Goal: Complete application form: Complete application form

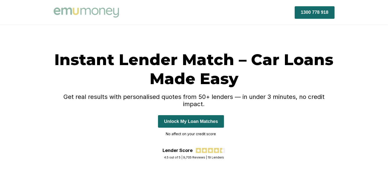
click at [215, 115] on button "Unlock My Loan Matches" at bounding box center [191, 121] width 66 height 13
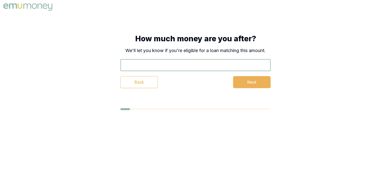
click at [180, 69] on input "text" at bounding box center [196, 65] width 150 height 12
type input "$78,000"
click at [217, 81] on div "Back Next" at bounding box center [196, 82] width 150 height 12
click at [240, 81] on button "Next" at bounding box center [252, 82] width 38 height 12
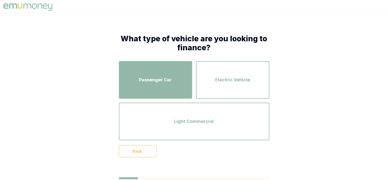
click at [174, 95] on button "Passenger Car" at bounding box center [155, 80] width 73 height 38
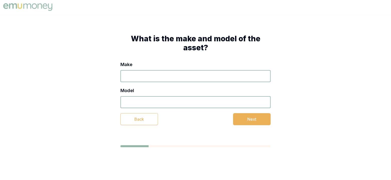
click at [148, 76] on input "Make" at bounding box center [196, 76] width 150 height 12
type input "GWM"
type input "Tank 500"
click at [193, 121] on div "Back Next" at bounding box center [196, 119] width 150 height 12
click at [241, 119] on button "Next" at bounding box center [252, 119] width 38 height 12
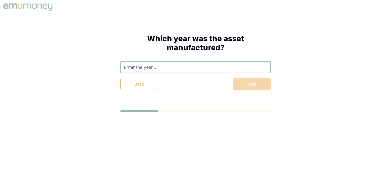
click at [175, 73] on input "text" at bounding box center [196, 67] width 150 height 12
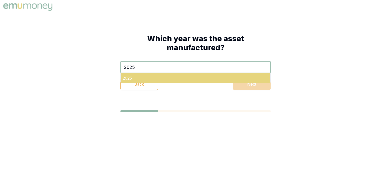
type input "2025"
click at [157, 78] on div "2025" at bounding box center [196, 78] width 150 height 10
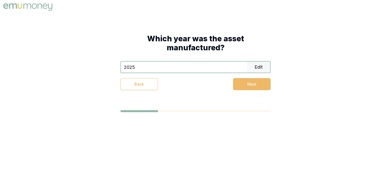
click at [244, 80] on button "Next" at bounding box center [252, 84] width 38 height 12
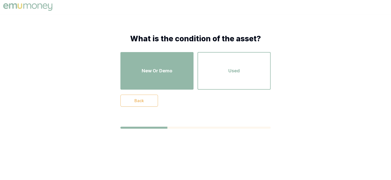
click at [161, 79] on div "New Or Demo" at bounding box center [157, 71] width 64 height 29
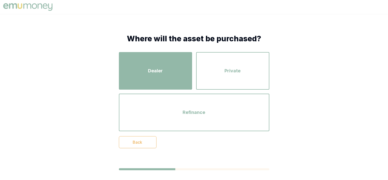
click at [168, 74] on div "Dealer" at bounding box center [155, 71] width 64 height 29
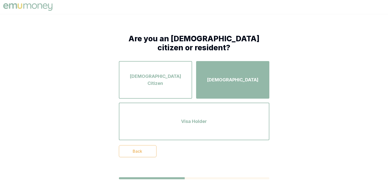
click at [216, 95] on button "Permanent Resident" at bounding box center [232, 80] width 73 height 38
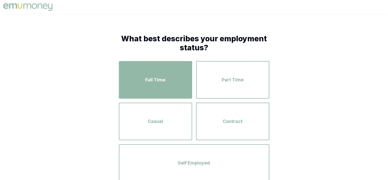
click at [168, 91] on div "Full Time" at bounding box center [155, 80] width 64 height 29
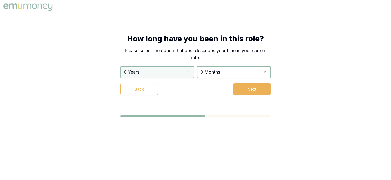
click at [193, 75] on html "How long have you been in this role? Please select the option that best describ…" at bounding box center [195, 90] width 391 height 180
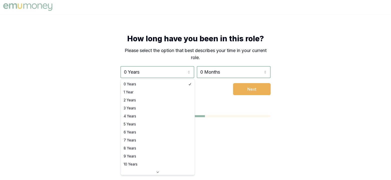
select select "1"
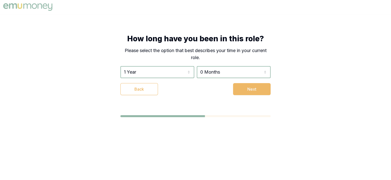
click at [237, 87] on button "Next" at bounding box center [252, 89] width 38 height 12
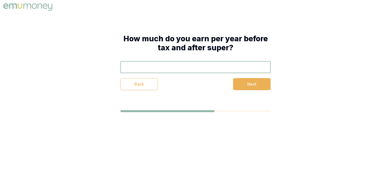
click at [179, 72] on input "text" at bounding box center [196, 67] width 150 height 12
click at [180, 69] on input "text" at bounding box center [196, 67] width 150 height 12
click at [214, 78] on div "Back Next" at bounding box center [196, 84] width 150 height 12
drag, startPoint x: 255, startPoint y: 83, endPoint x: 162, endPoint y: 68, distance: 94.2
click at [162, 68] on div "$78,000 Back Next" at bounding box center [196, 75] width 150 height 29
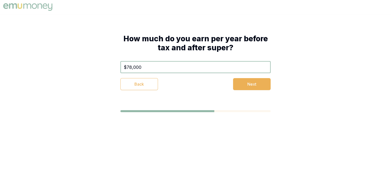
drag, startPoint x: 148, startPoint y: 68, endPoint x: 114, endPoint y: 67, distance: 34.3
click at [114, 67] on div "How much do you earn per year before tax and after super? $78,000 Back Next" at bounding box center [195, 62] width 190 height 96
type input "$83,000"
click at [212, 88] on div "Back Next" at bounding box center [196, 84] width 150 height 12
click at [255, 84] on button "Next" at bounding box center [252, 84] width 38 height 12
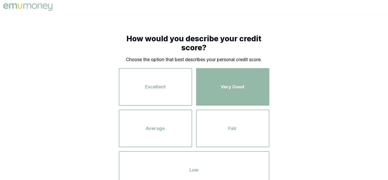
click at [229, 91] on div "Very Good" at bounding box center [232, 87] width 64 height 29
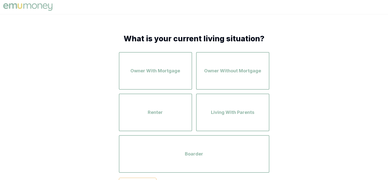
click at [178, 116] on div "Renter" at bounding box center [155, 112] width 64 height 29
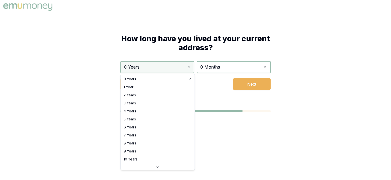
click at [187, 69] on html "How long have you lived at your current address? 0 Years 0 Years 1 Year 2 Years…" at bounding box center [195, 90] width 391 height 180
select select "1"
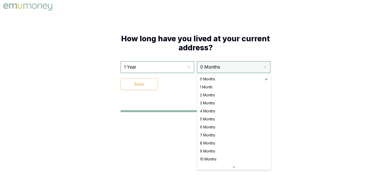
click at [226, 68] on html "How long have you lived at your current address? 1 Year 0 Years 1 Year 2 Years …" at bounding box center [195, 90] width 391 height 180
select select "4"
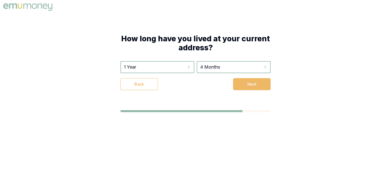
click at [255, 84] on button "Next" at bounding box center [252, 84] width 38 height 12
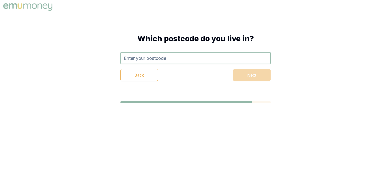
click at [159, 57] on input "text" at bounding box center [196, 58] width 150 height 12
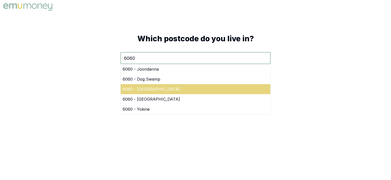
type input "6060"
click at [167, 86] on div "6060 - Tuart Hill" at bounding box center [196, 89] width 150 height 10
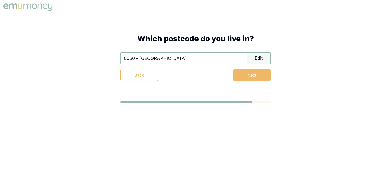
click at [255, 70] on button "Next" at bounding box center [252, 75] width 38 height 12
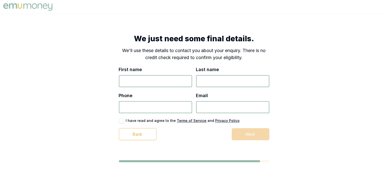
click at [159, 83] on input "First name" at bounding box center [155, 81] width 73 height 12
type input "Nigel Dien Ming"
click at [215, 80] on input "Last name" at bounding box center [232, 81] width 73 height 12
type input "Yap"
click at [158, 106] on input "Phone" at bounding box center [155, 107] width 73 height 12
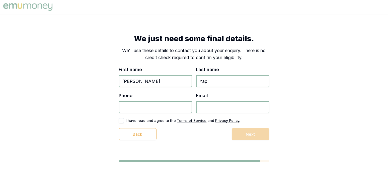
type input "0482 959 752"
drag, startPoint x: 210, startPoint y: 106, endPoint x: 214, endPoint y: 106, distance: 3.8
click at [210, 106] on input "Email" at bounding box center [232, 107] width 73 height 12
type input "nydm90@gmail.com"
click at [155, 118] on div "I have read and agree to the Terms of Service and Privacy Policy ." at bounding box center [194, 120] width 150 height 5
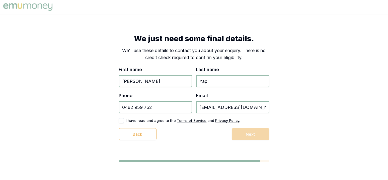
click at [154, 119] on label "I have read and agree to the Terms of Service and Privacy Policy ." at bounding box center [183, 121] width 115 height 4
click at [152, 122] on label "I have read and agree to the Terms of Service and Privacy Policy ." at bounding box center [183, 121] width 115 height 4
click at [117, 120] on div "We just need some final details. We'll use these details to contact you about y…" at bounding box center [194, 87] width 190 height 146
click at [121, 120] on button "button" at bounding box center [121, 120] width 5 height 5
click at [243, 131] on button "Next" at bounding box center [251, 134] width 38 height 12
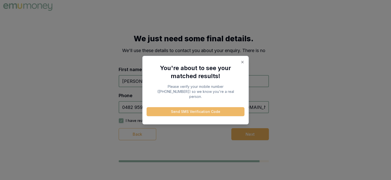
click at [225, 110] on button "Send SMS Verification Code" at bounding box center [196, 111] width 98 height 9
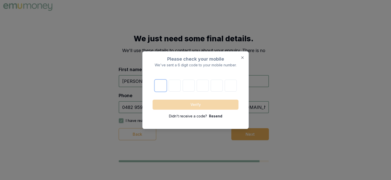
click at [157, 85] on input "number" at bounding box center [161, 86] width 12 height 12
click at [217, 116] on p "Resend" at bounding box center [215, 116] width 13 height 5
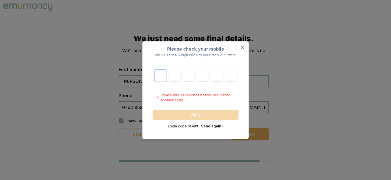
click at [164, 81] on input "number" at bounding box center [161, 76] width 12 height 12
drag, startPoint x: 226, startPoint y: 46, endPoint x: 258, endPoint y: 59, distance: 34.9
click at [258, 60] on body "We just need some final details. We'll use these details to contact you about y…" at bounding box center [194, 90] width 388 height 180
click at [244, 47] on icon "button" at bounding box center [243, 48] width 4 height 4
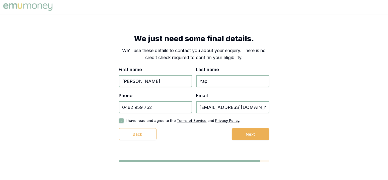
click at [132, 108] on input "0482 959 752" at bounding box center [155, 107] width 73 height 12
type input "0428 959 752"
click at [272, 137] on div "We just need some final details. We'll use these details to contact you about y…" at bounding box center [194, 87] width 190 height 146
click at [260, 139] on button "Next" at bounding box center [251, 134] width 38 height 12
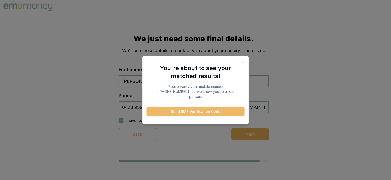
click at [222, 109] on button "Send SMS Verification Code" at bounding box center [196, 111] width 98 height 9
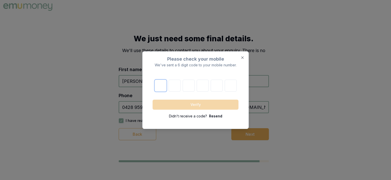
click at [158, 85] on input "number" at bounding box center [161, 86] width 12 height 12
type input "5"
type input "4"
type input "7"
type input "1"
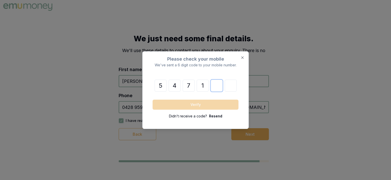
type input "3"
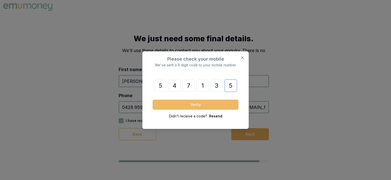
type input "5"
click at [184, 102] on button "Verify" at bounding box center [196, 105] width 86 height 10
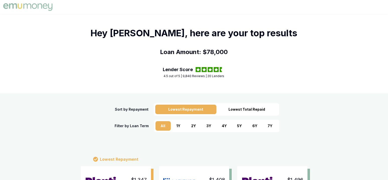
click at [266, 126] on div "7 Y" at bounding box center [269, 126] width 15 height 10
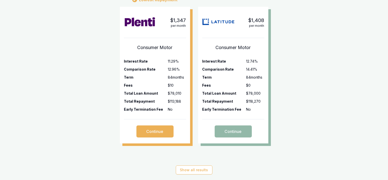
scroll to position [197, 0]
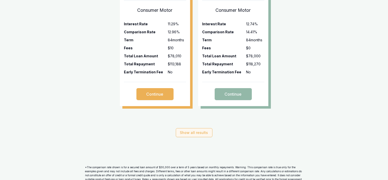
click at [202, 136] on button "Show all results" at bounding box center [194, 132] width 37 height 9
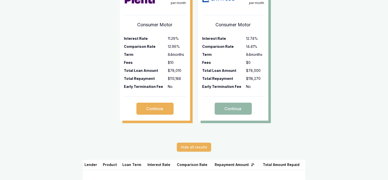
scroll to position [147, 0]
